Goal: Check status

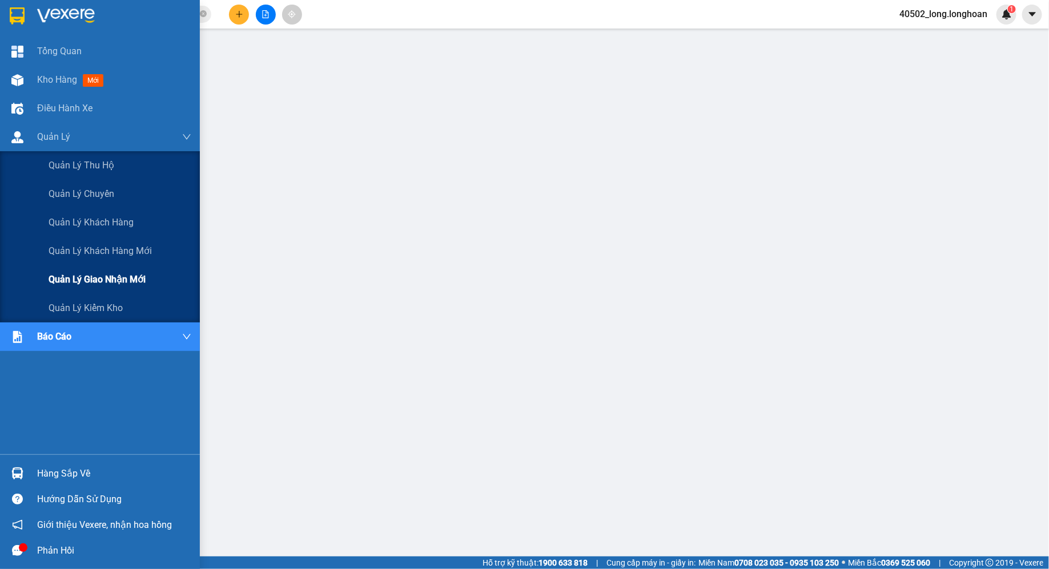
click at [136, 272] on div "Quản lý giao nhận mới" at bounding box center [120, 280] width 143 height 29
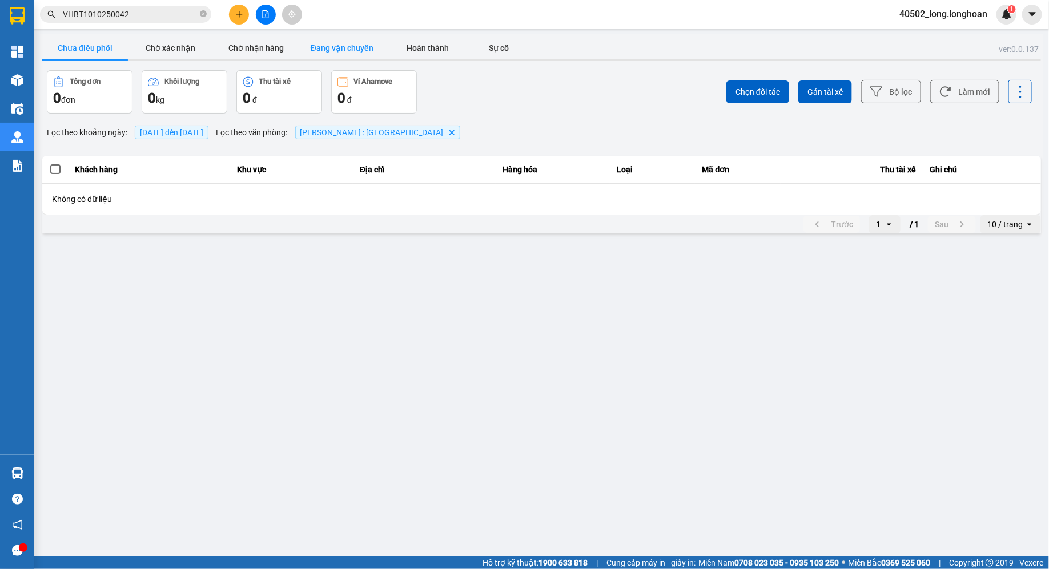
click at [383, 42] on button "Đang vận chuyển" at bounding box center [342, 48] width 86 height 23
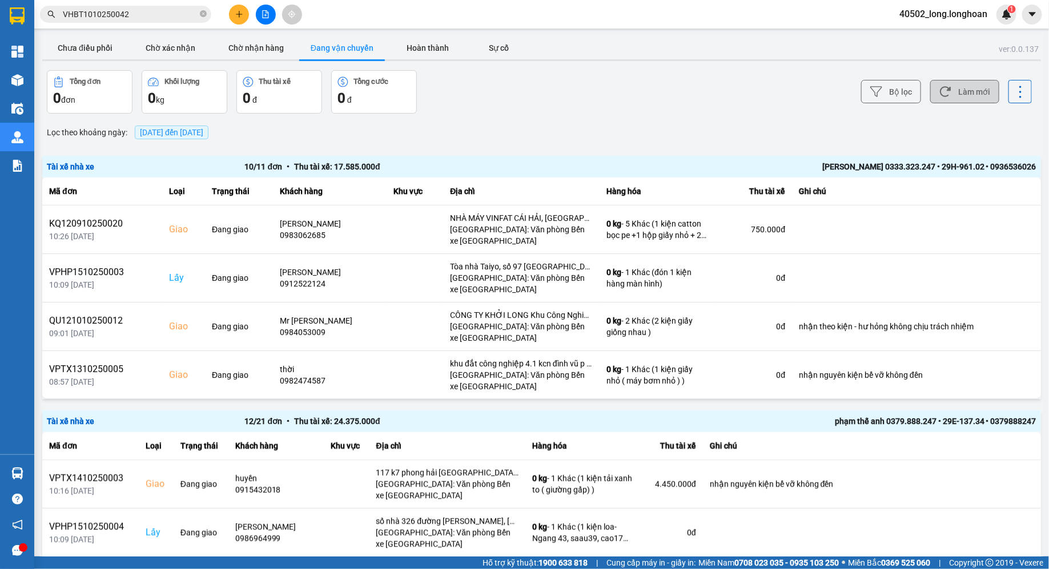
click at [981, 99] on button "Làm mới" at bounding box center [964, 91] width 69 height 23
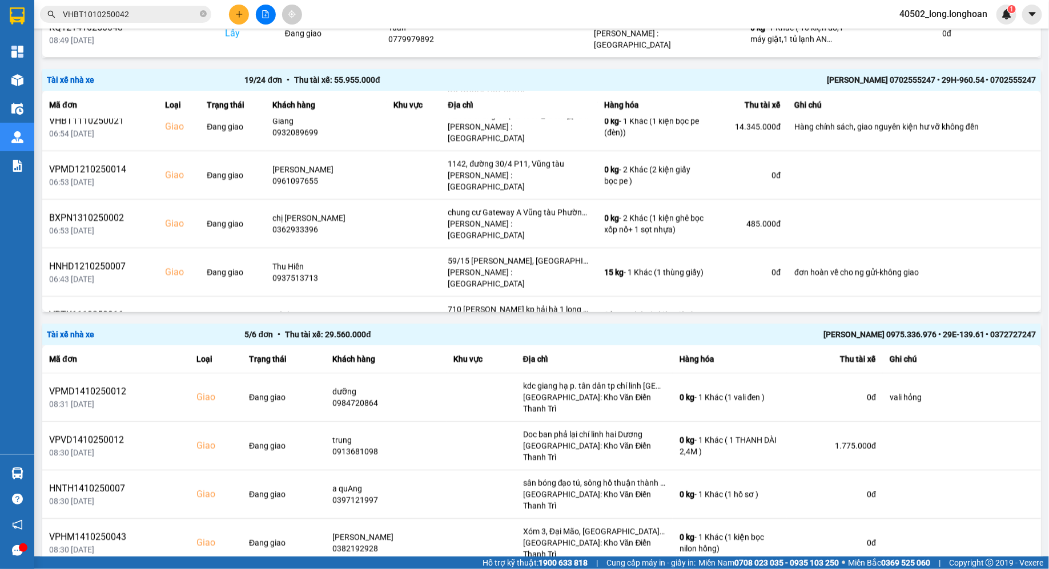
scroll to position [2, 0]
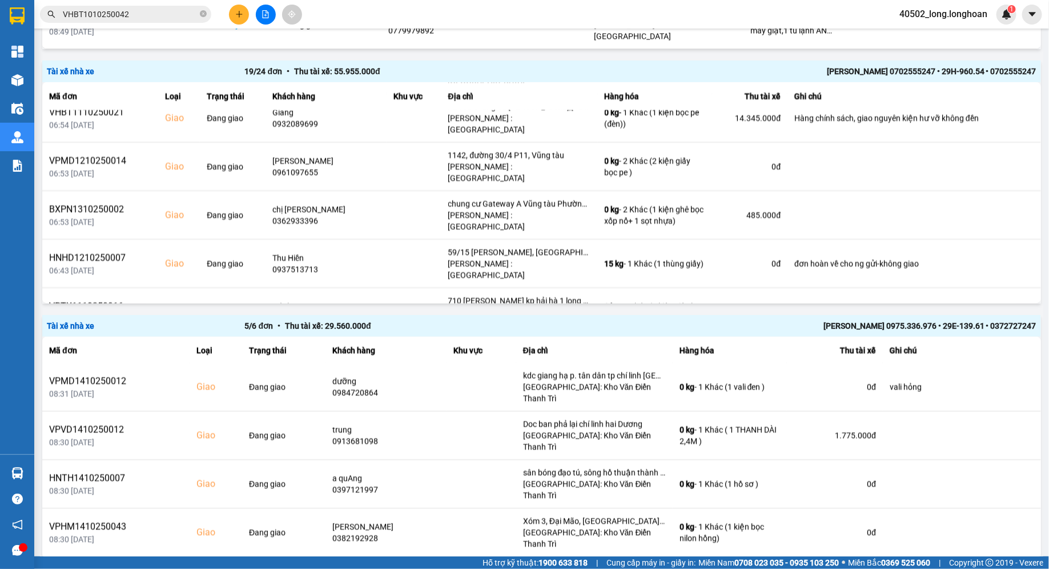
click at [536, 320] on div "5 / 6 đơn • Thu tài xế: 29.560.000 đ" at bounding box center [443, 326] width 396 height 13
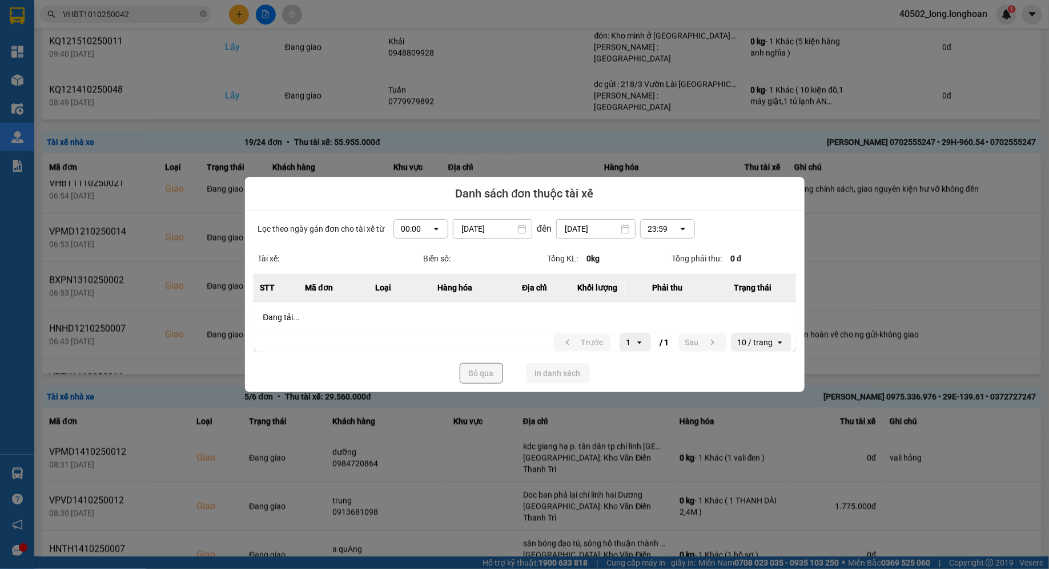
scroll to position [1104, 0]
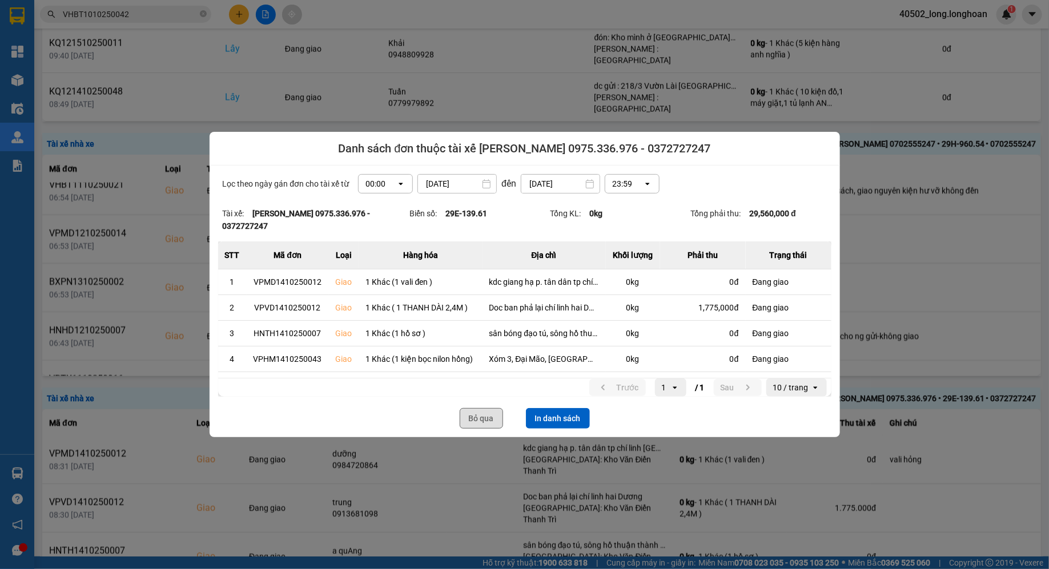
click at [484, 417] on button "Bỏ qua" at bounding box center [481, 418] width 43 height 21
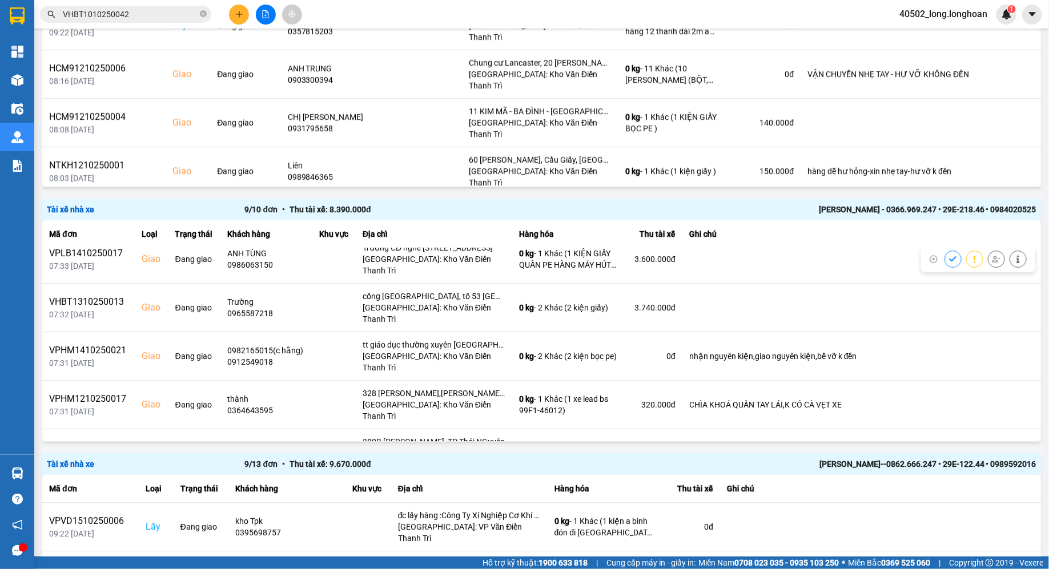
scroll to position [1908, 0]
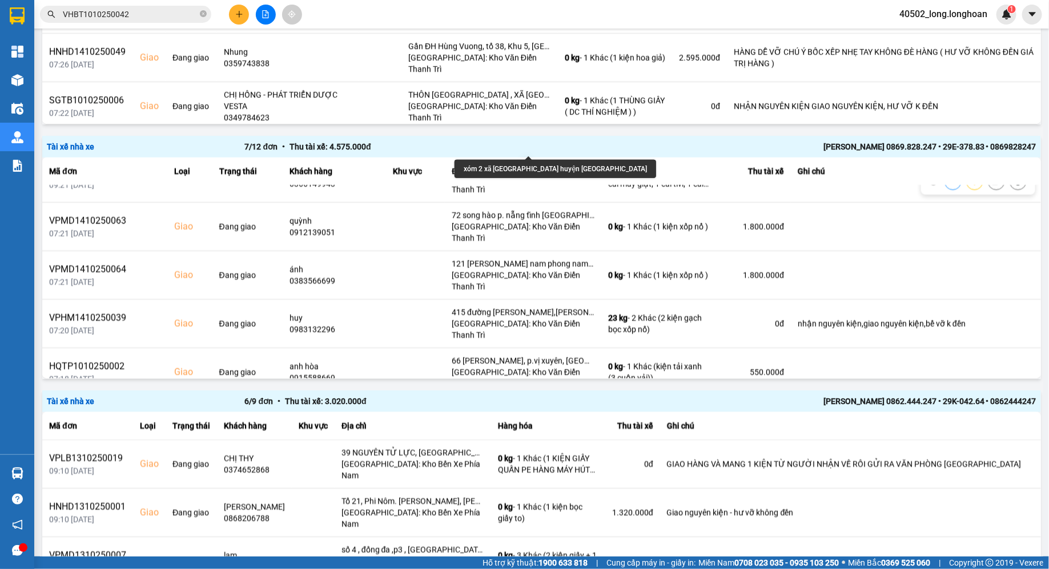
scroll to position [0, 0]
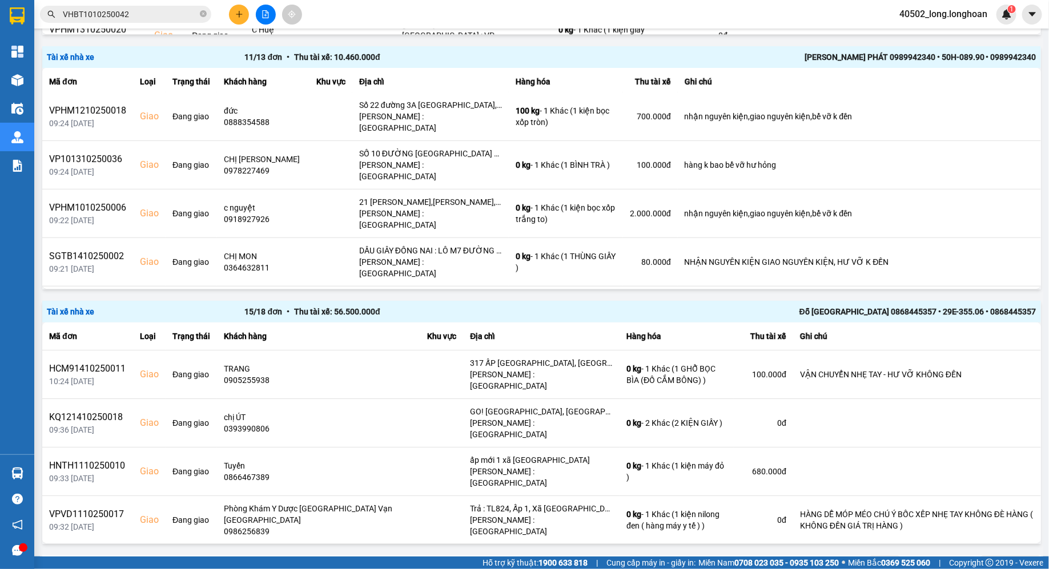
click at [945, 556] on button "Sau" at bounding box center [952, 564] width 48 height 17
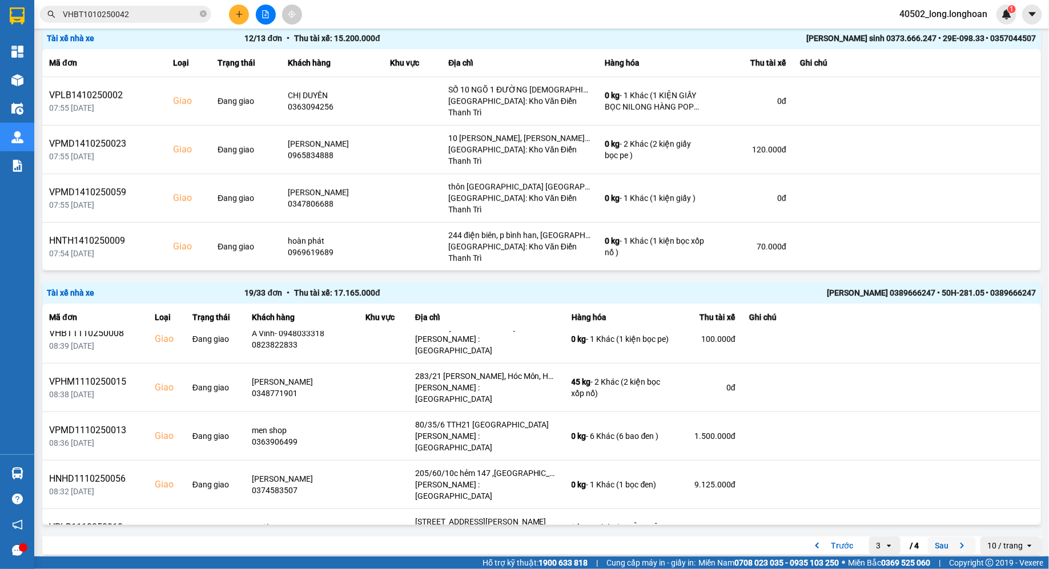
click at [933, 539] on button "Sau" at bounding box center [952, 545] width 48 height 17
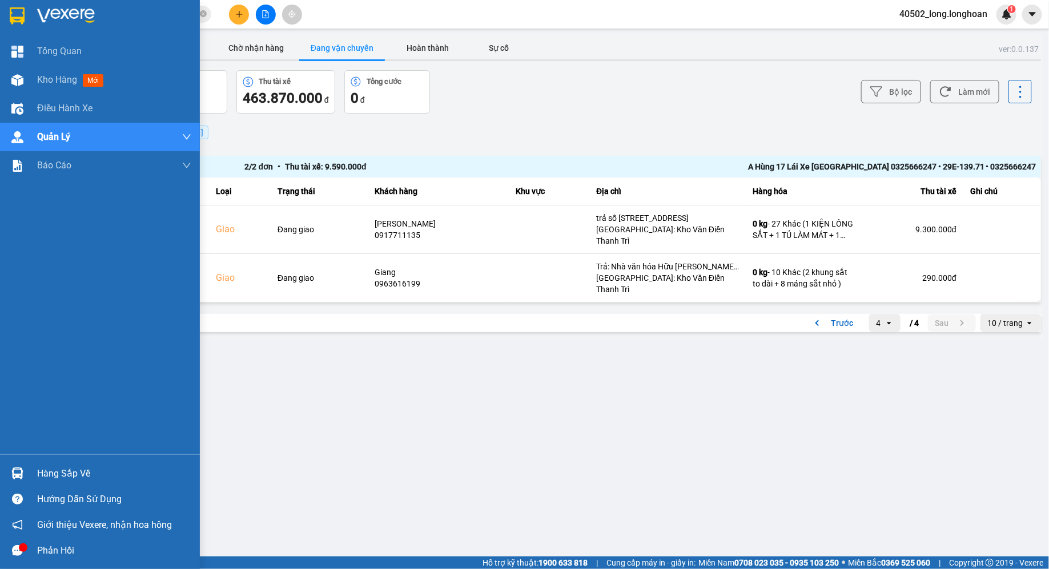
click at [26, 12] on div at bounding box center [17, 16] width 20 height 20
